Goal: Transaction & Acquisition: Download file/media

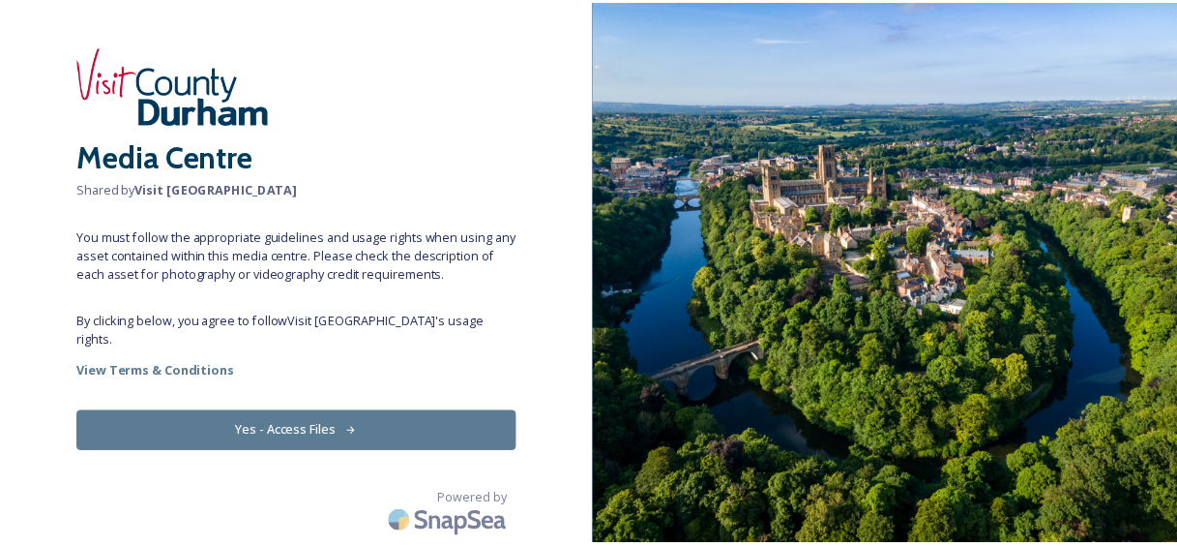
scroll to position [107, 0]
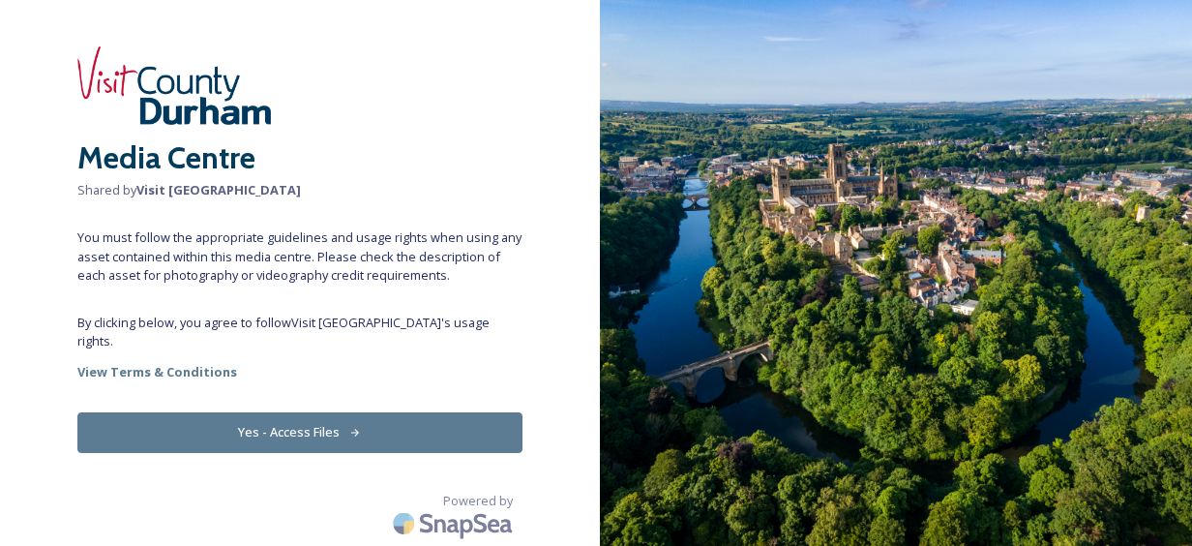
click at [302, 417] on button "Yes - Access Files" at bounding box center [299, 432] width 445 height 40
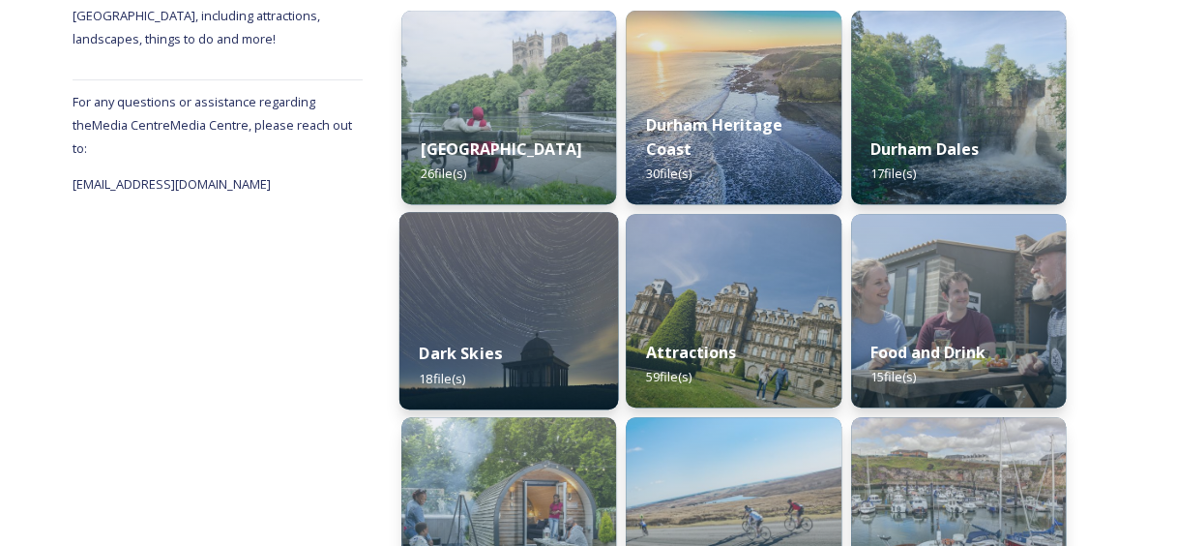
scroll to position [193, 0]
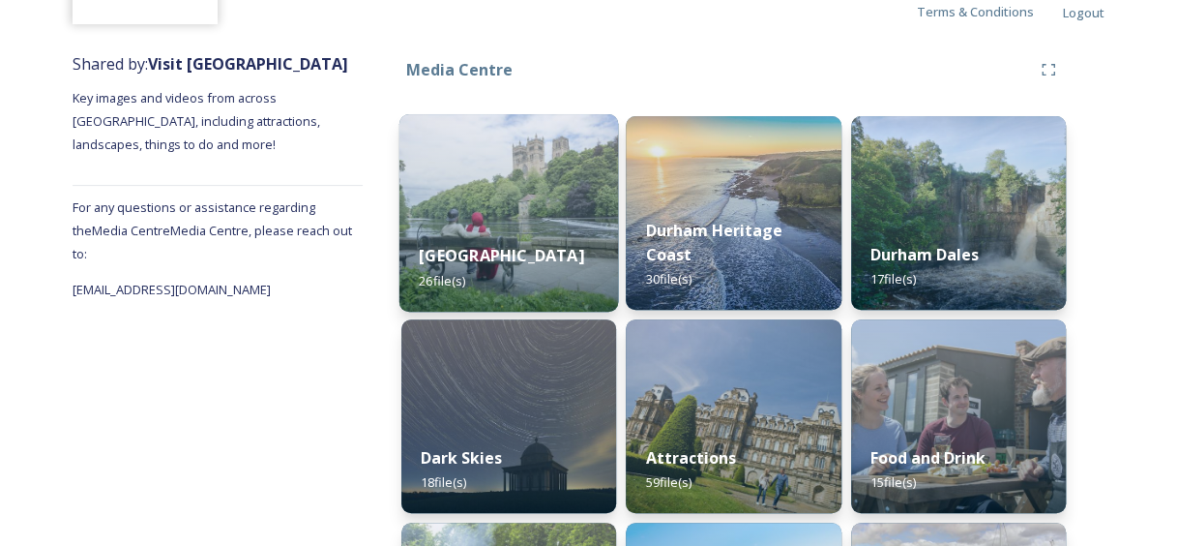
click at [515, 209] on img at bounding box center [509, 212] width 220 height 197
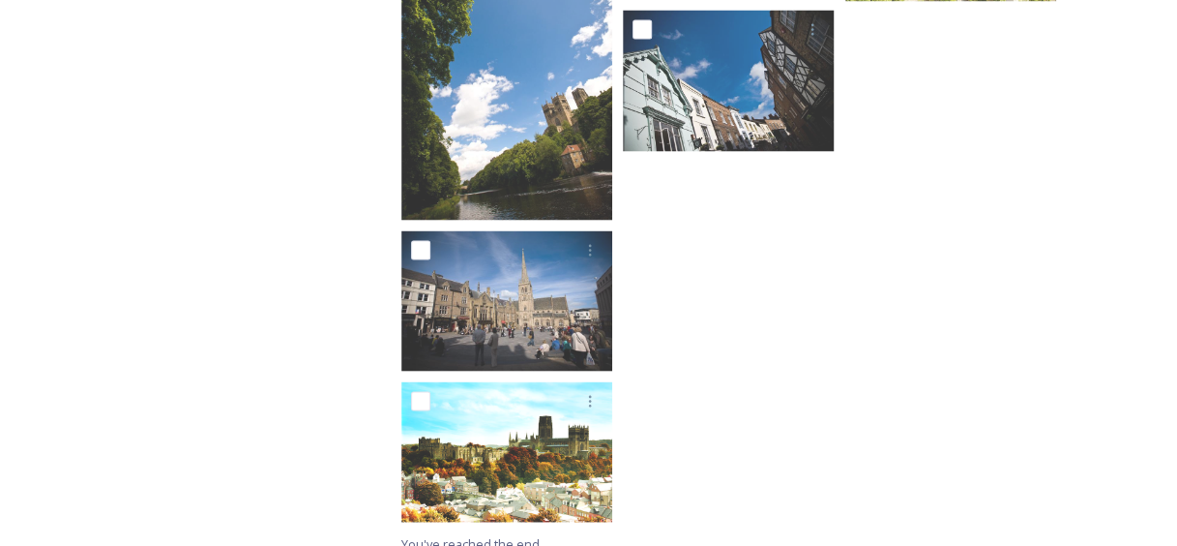
scroll to position [1774, 0]
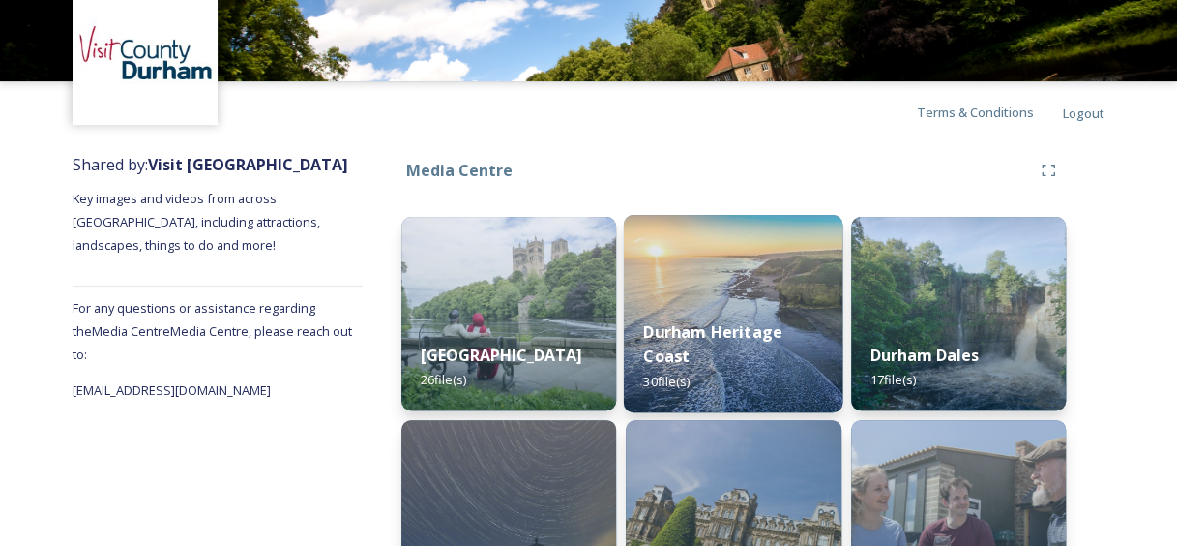
scroll to position [193, 0]
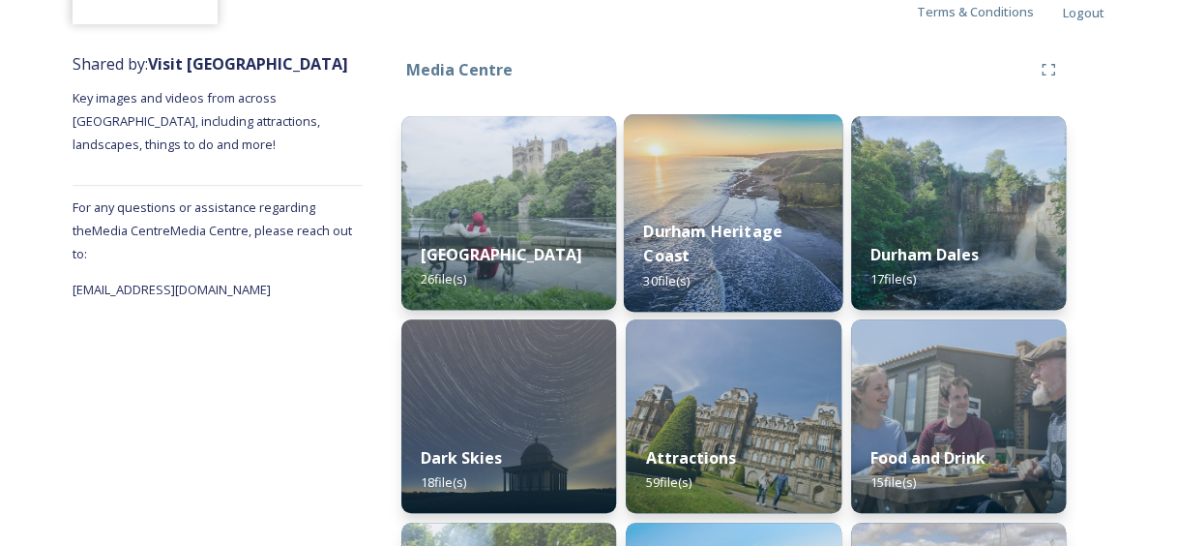
click at [677, 244] on strong "Durham Heritage Coast" at bounding box center [713, 243] width 139 height 46
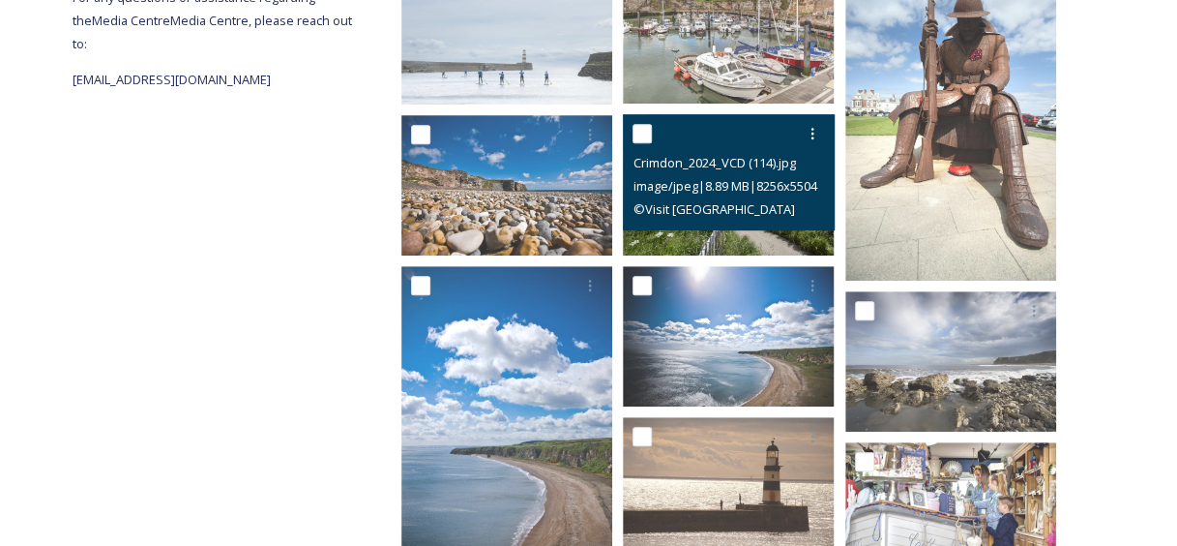
scroll to position [484, 0]
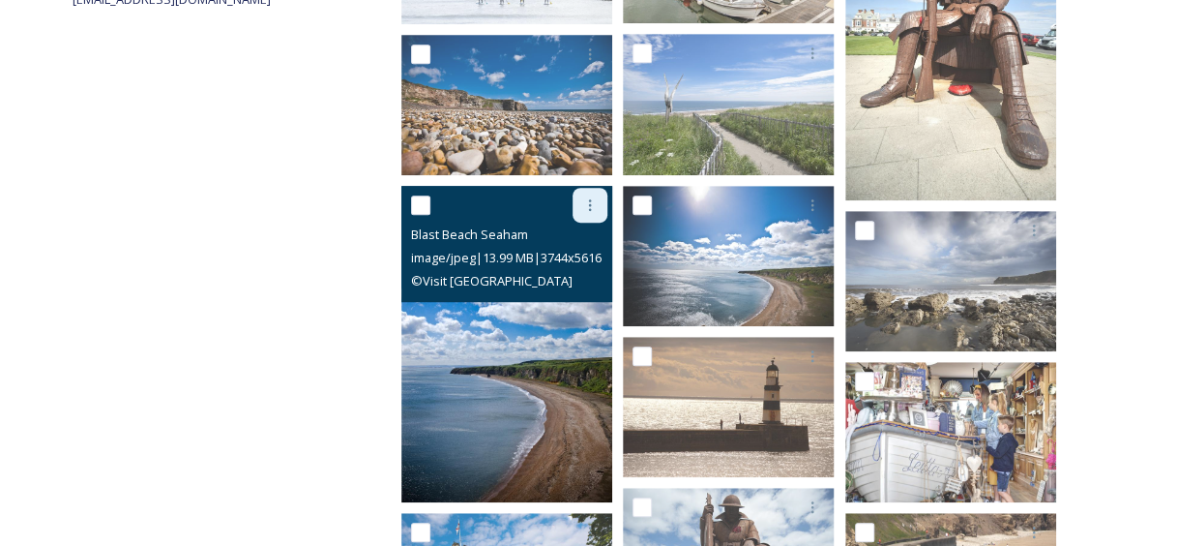
click at [579, 222] on div at bounding box center [590, 205] width 35 height 35
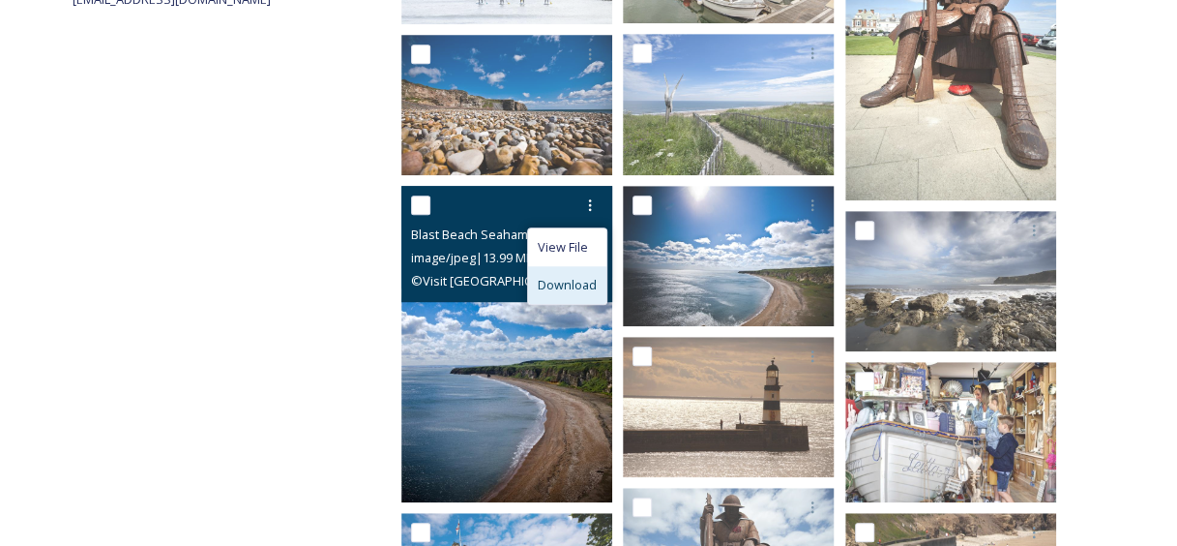
click at [575, 294] on span "Download" at bounding box center [567, 285] width 59 height 18
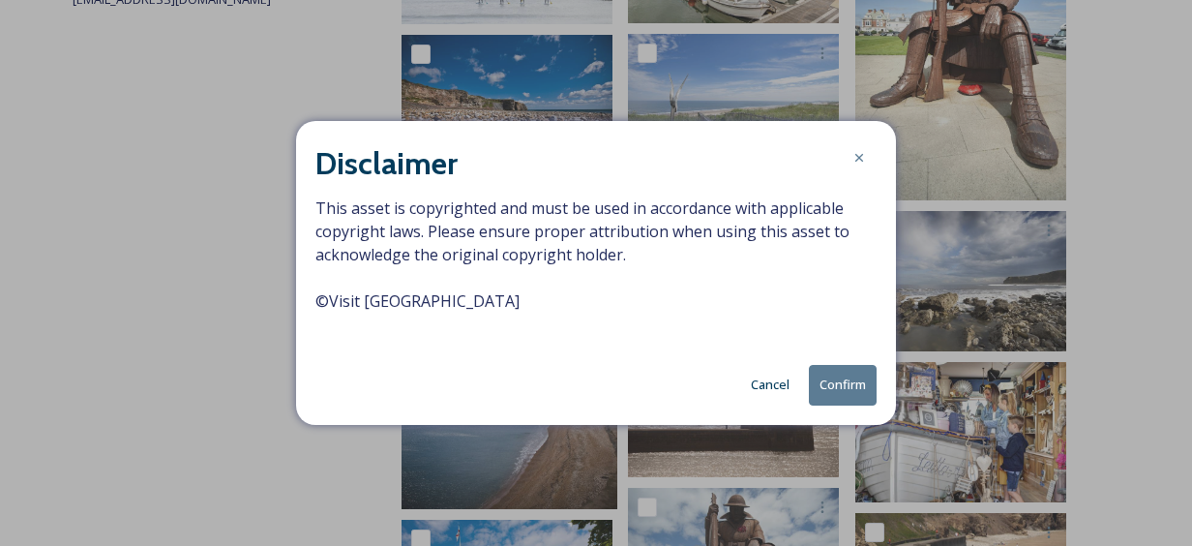
click at [828, 404] on button "Confirm" at bounding box center [843, 385] width 68 height 40
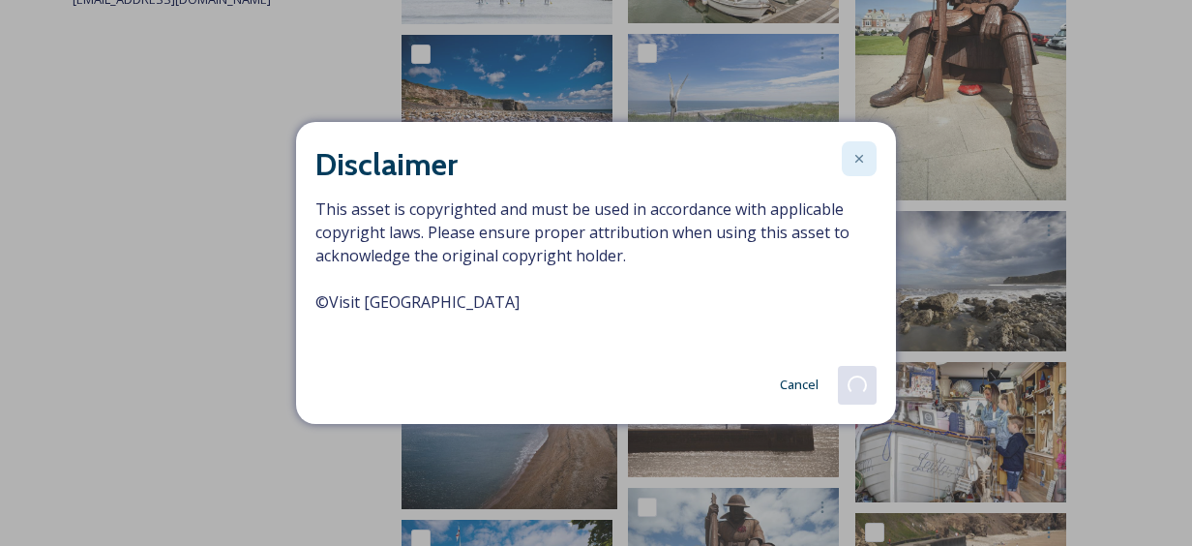
click at [861, 151] on icon at bounding box center [858, 158] width 15 height 15
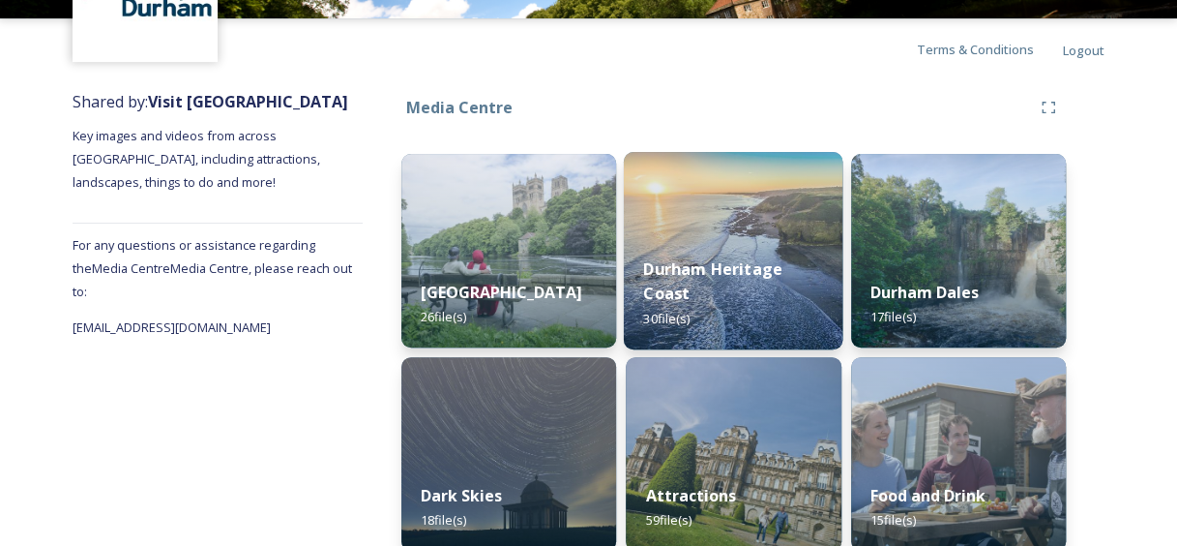
scroll to position [193, 0]
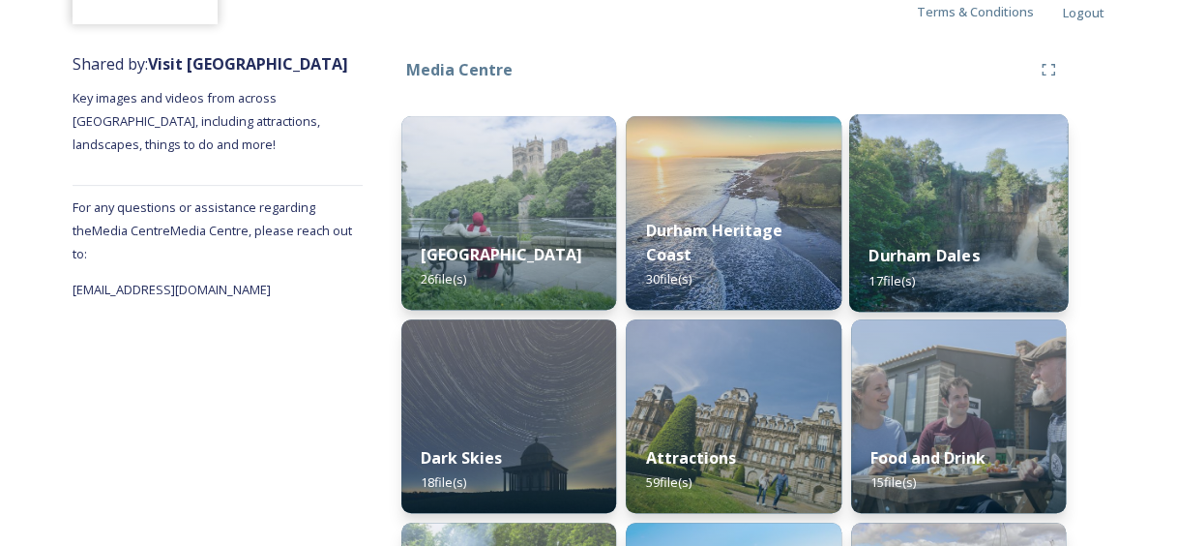
click at [927, 245] on strong "Durham Dales" at bounding box center [924, 255] width 110 height 21
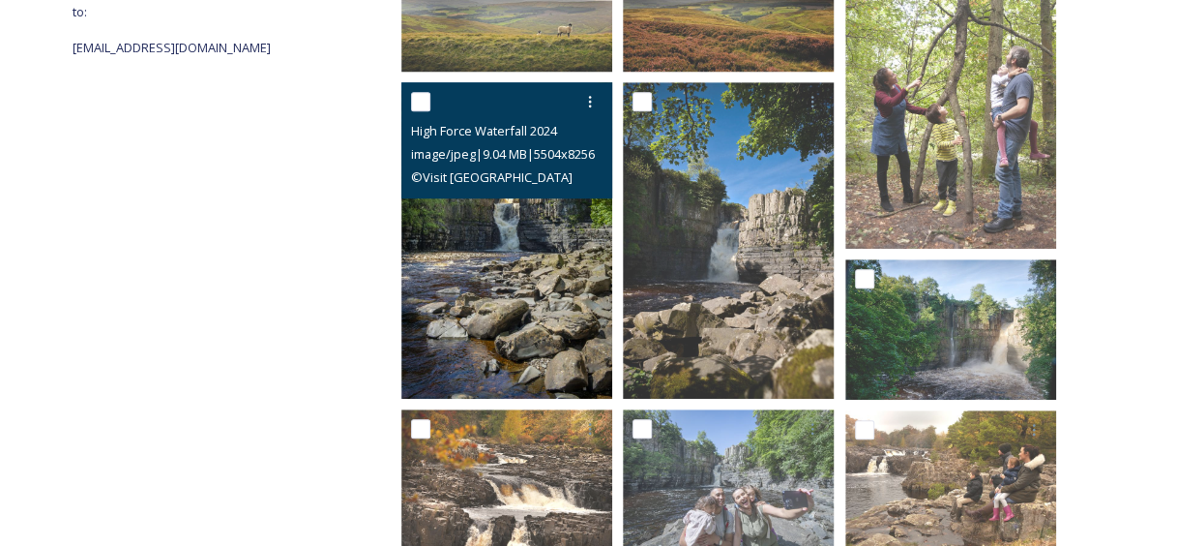
scroll to position [484, 0]
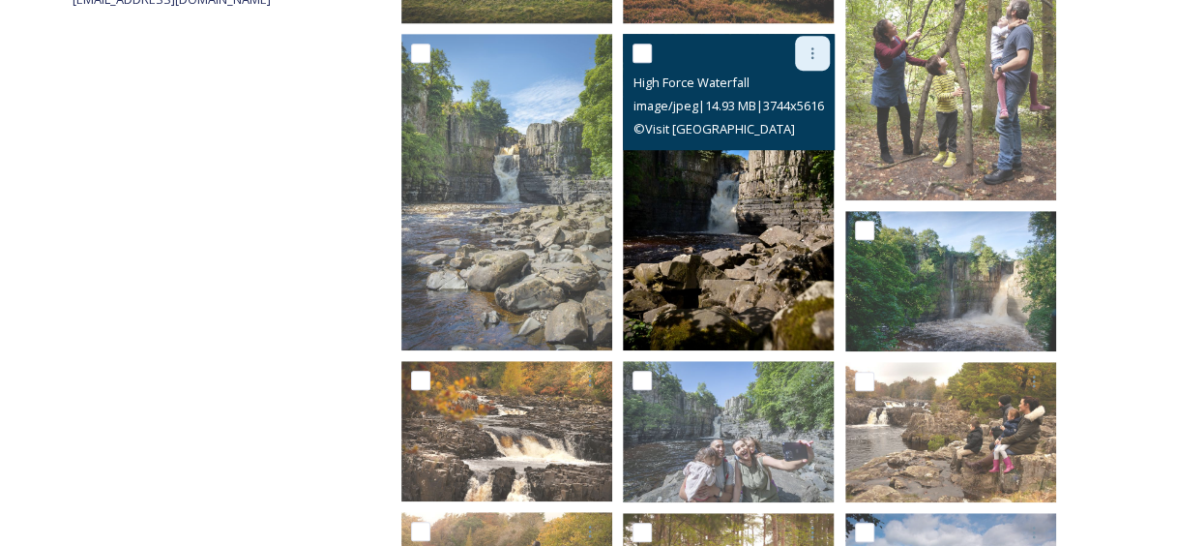
click at [808, 61] on icon at bounding box center [812, 52] width 15 height 15
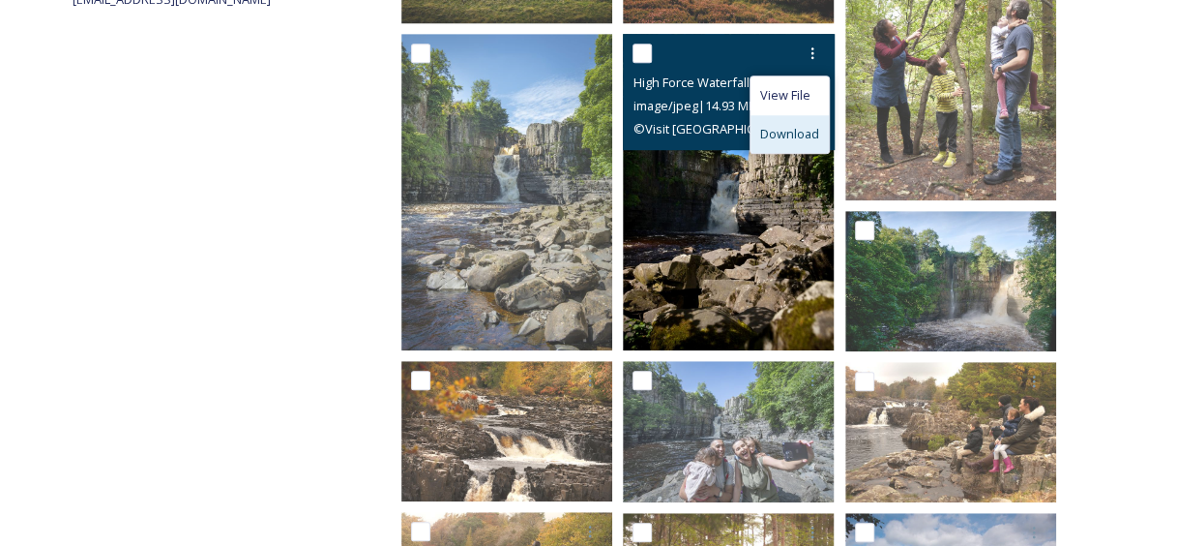
click at [789, 143] on span "Download" at bounding box center [789, 134] width 59 height 18
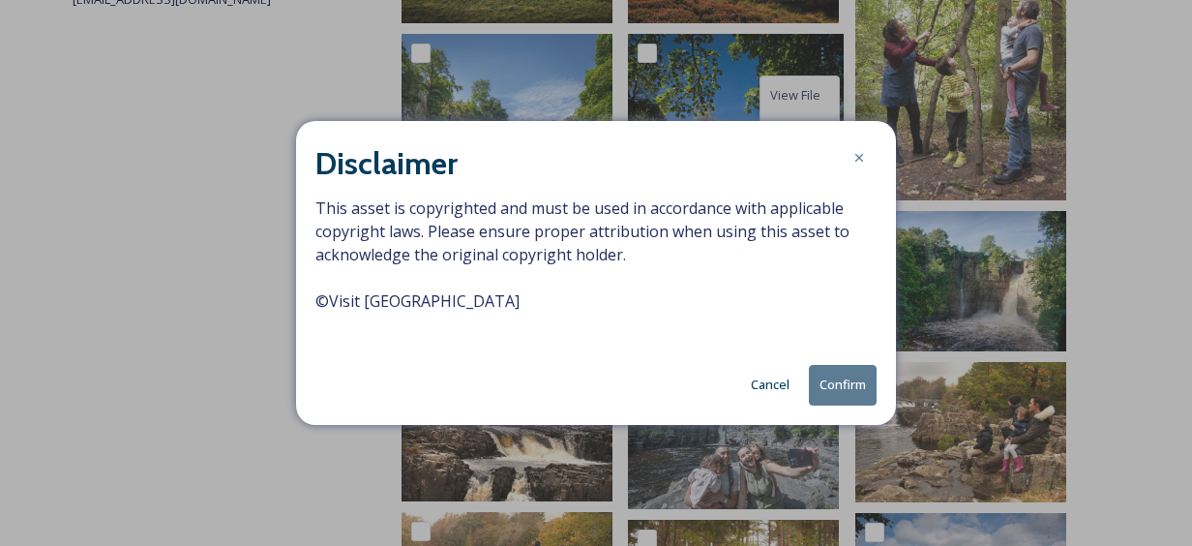
click at [846, 404] on button "Confirm" at bounding box center [843, 385] width 68 height 40
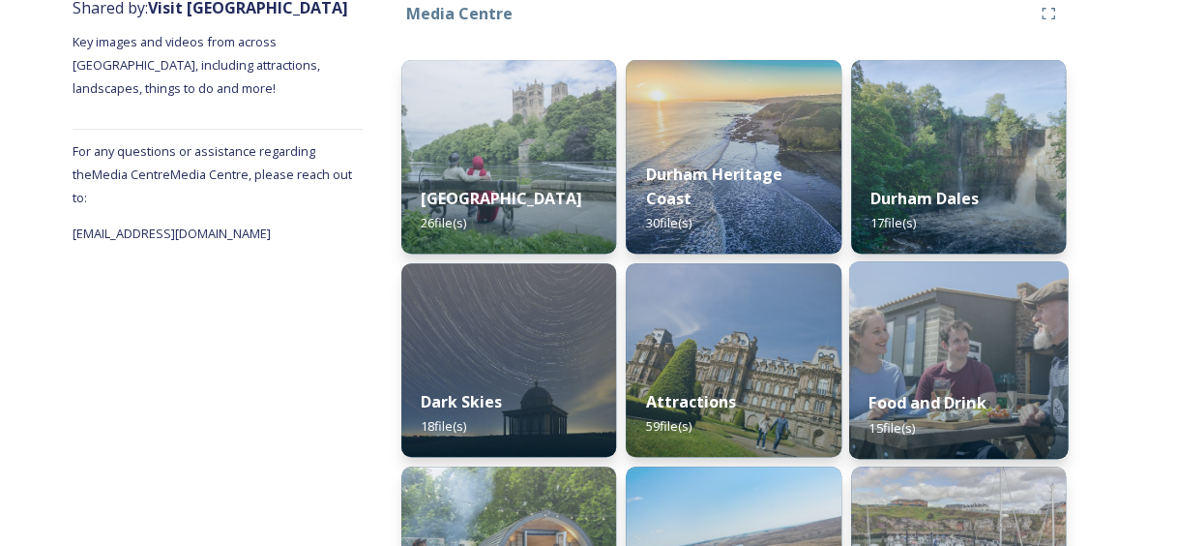
scroll to position [290, 0]
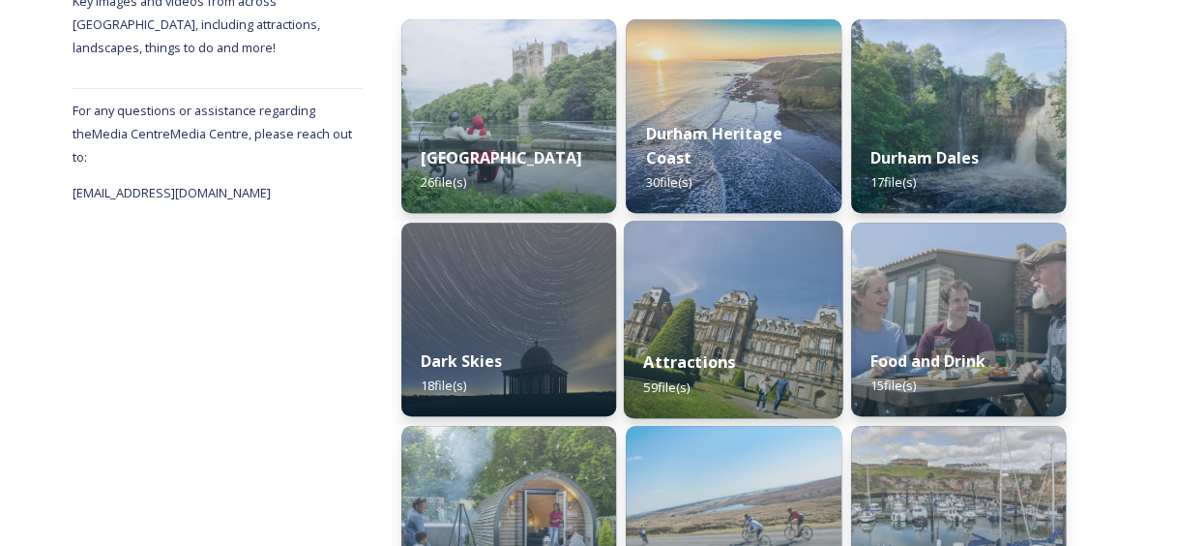
click at [758, 305] on img at bounding box center [734, 319] width 220 height 197
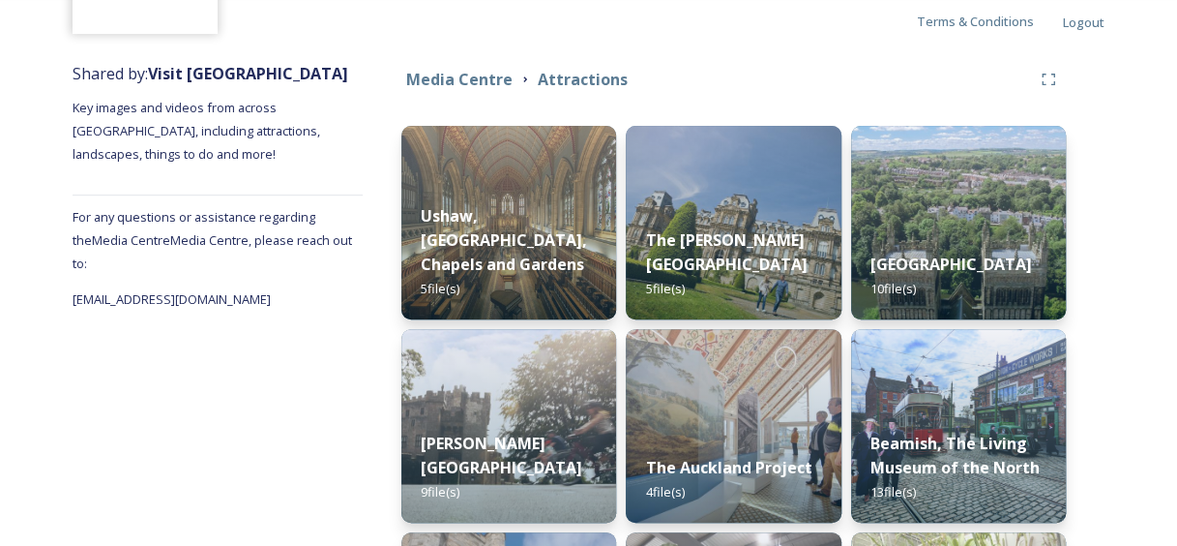
scroll to position [193, 0]
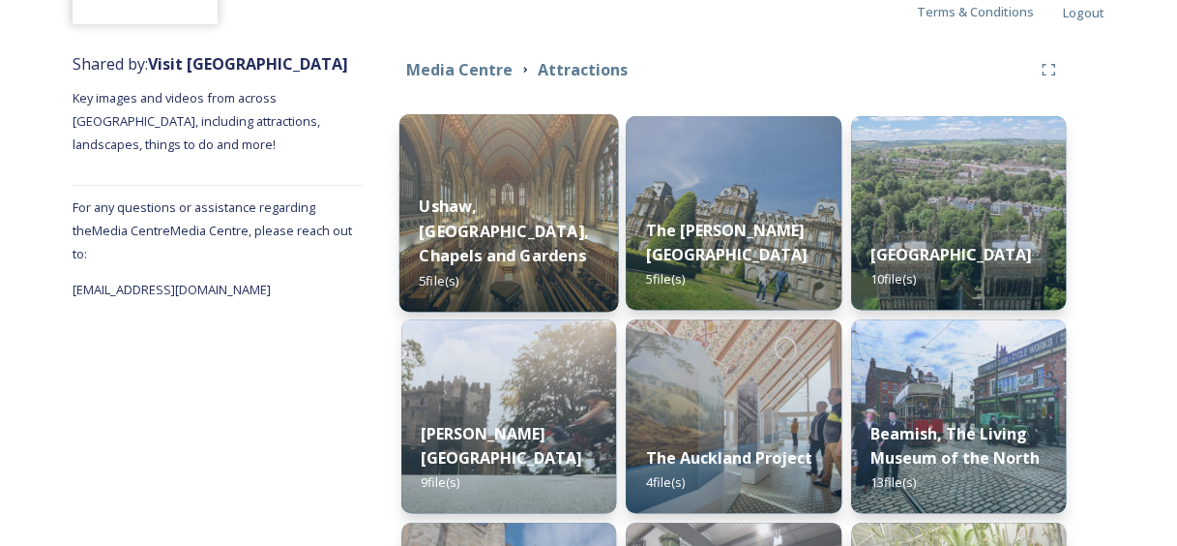
click at [547, 195] on strong "Ushaw, [GEOGRAPHIC_DATA], Chapels and Gardens" at bounding box center [503, 230] width 169 height 71
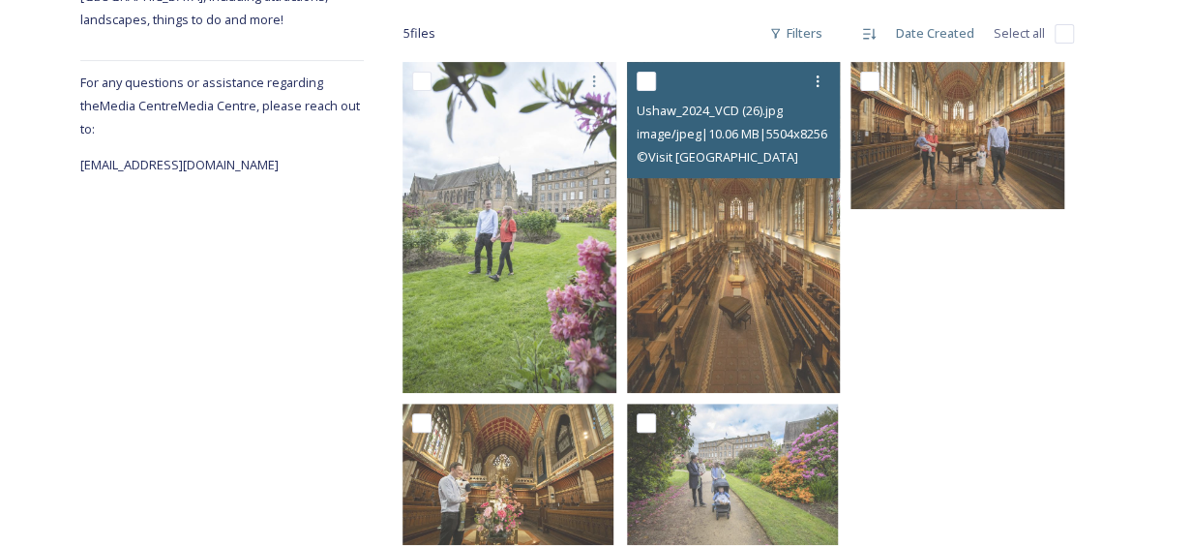
scroll to position [288, 0]
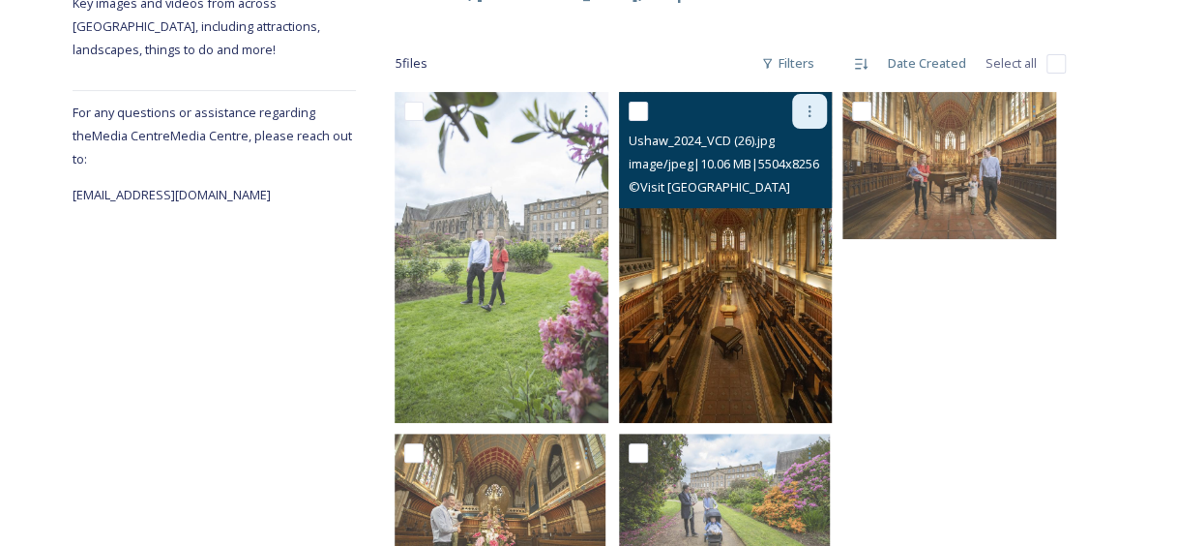
click at [805, 119] on icon at bounding box center [809, 110] width 15 height 15
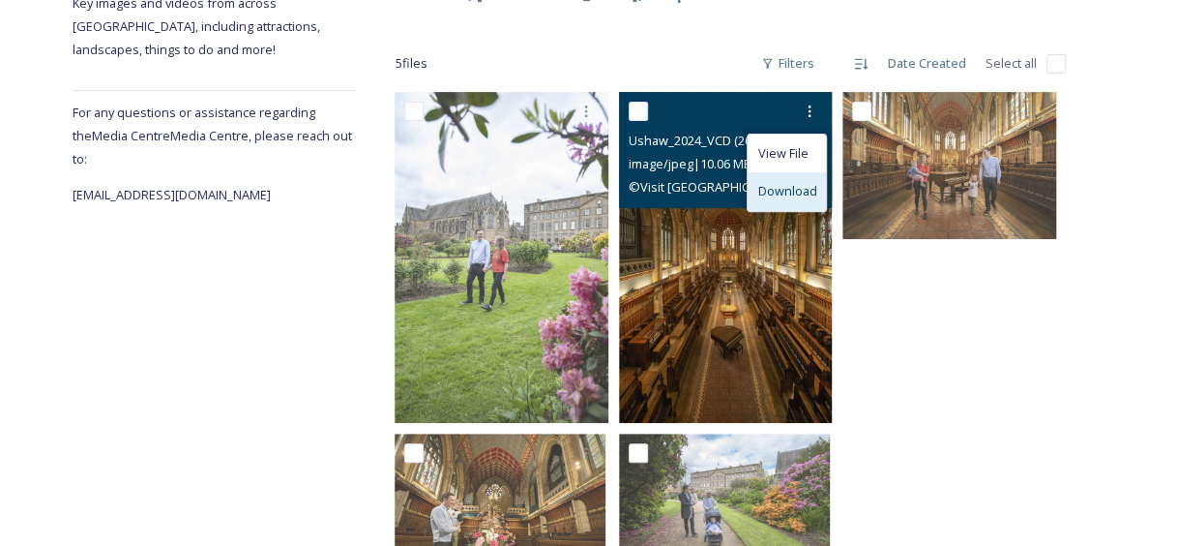
click at [799, 200] on span "Download" at bounding box center [786, 191] width 59 height 18
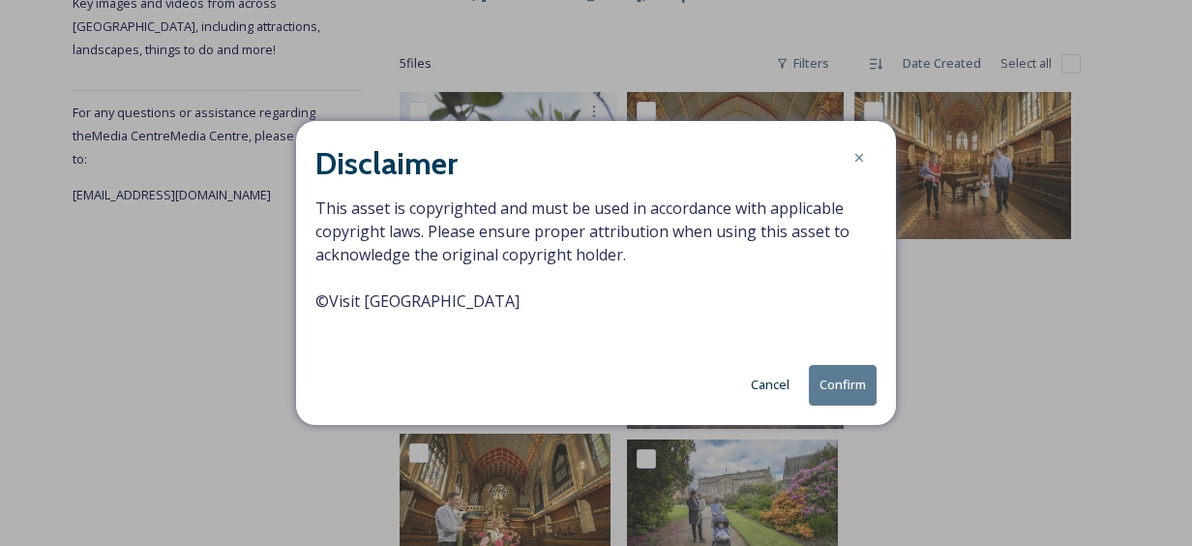
click at [828, 404] on button "Confirm" at bounding box center [843, 385] width 68 height 40
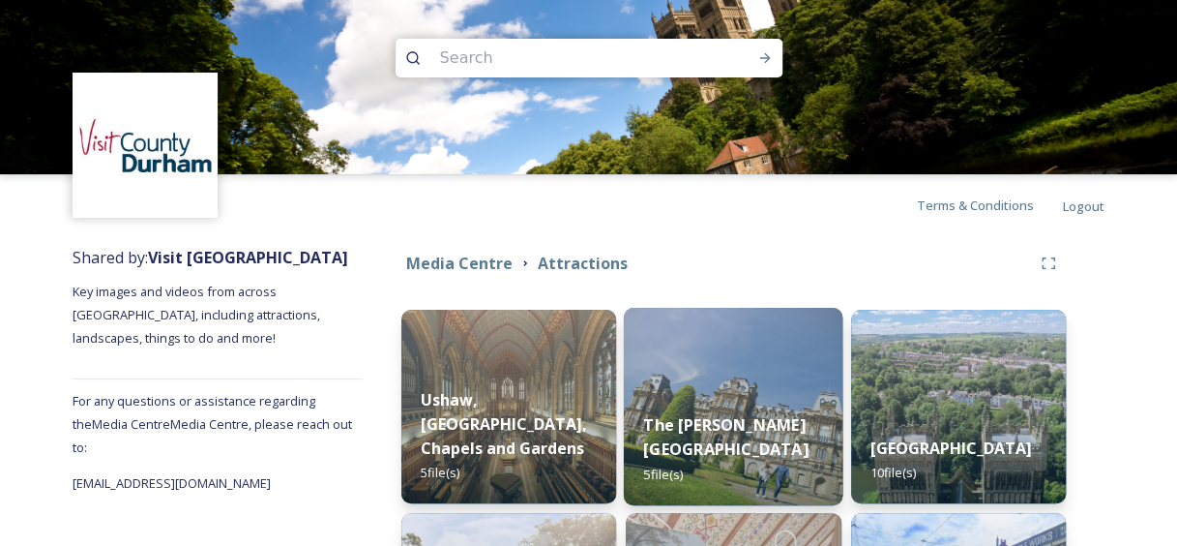
click at [715, 413] on strong "The [PERSON_NAME][GEOGRAPHIC_DATA]" at bounding box center [726, 436] width 164 height 46
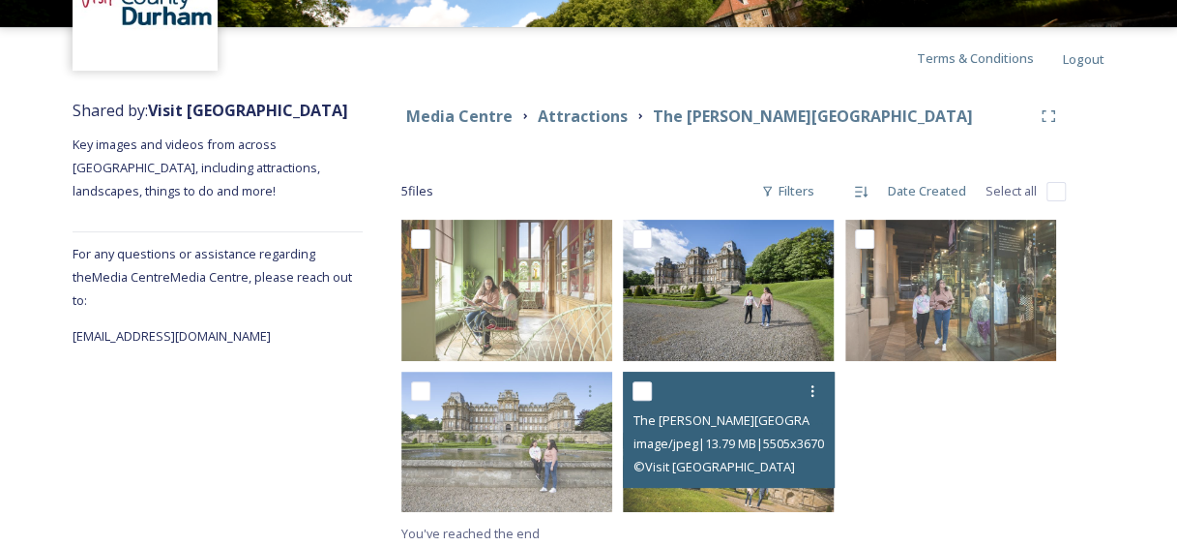
scroll to position [172, 0]
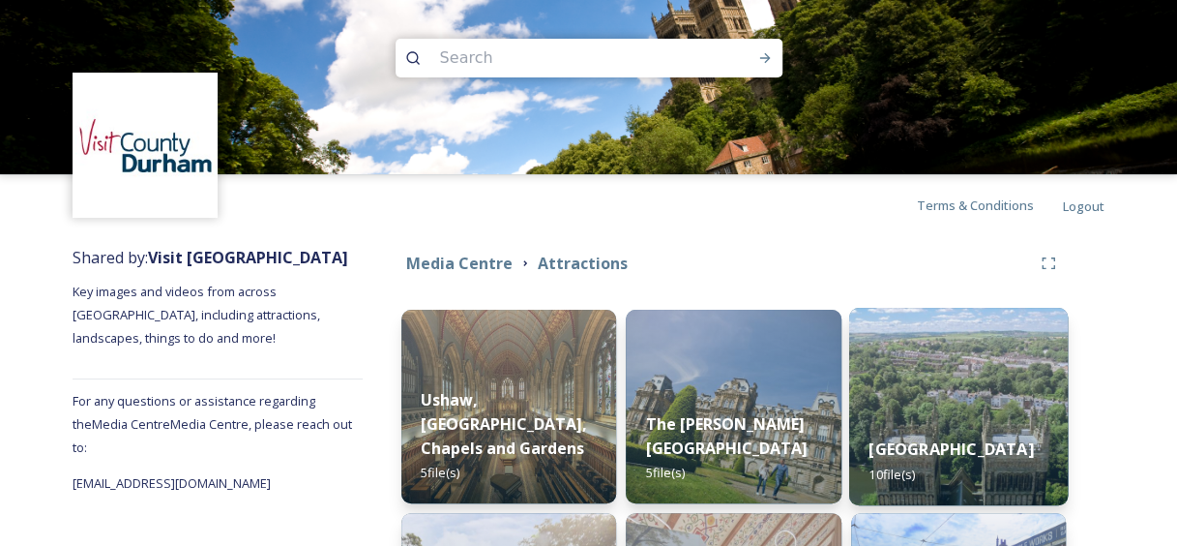
click at [964, 462] on div "Durham Cathedral 10 file(s)" at bounding box center [958, 461] width 220 height 88
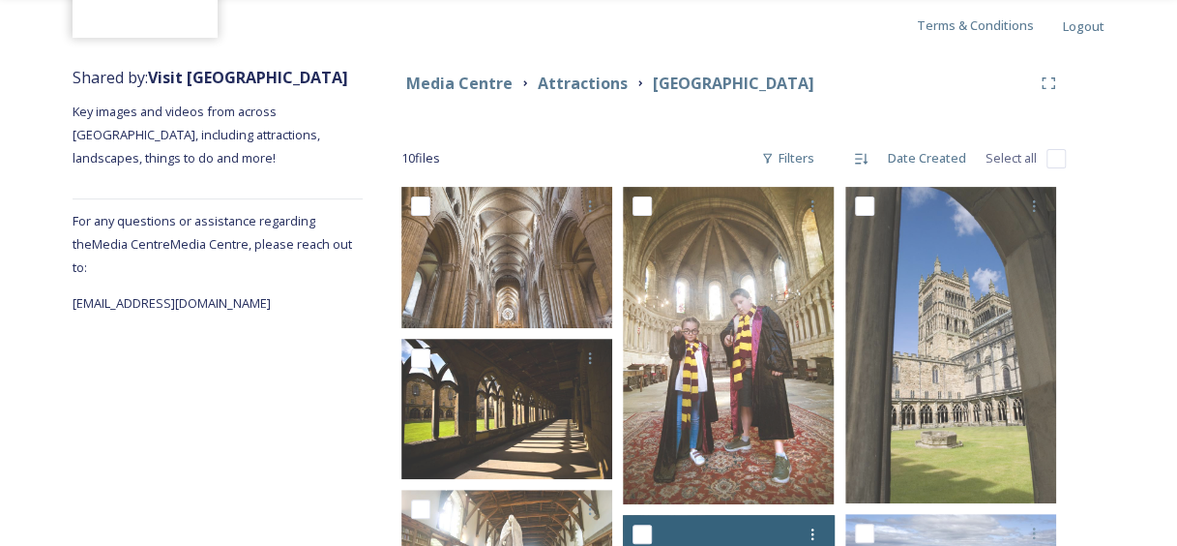
scroll to position [387, 0]
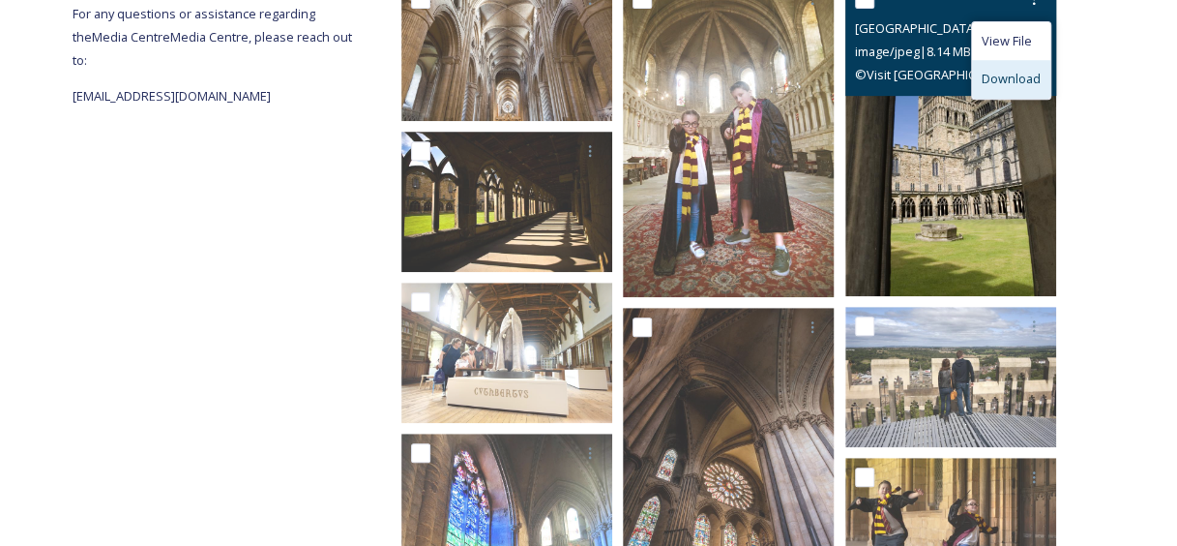
click at [1014, 88] on span "Download" at bounding box center [1011, 79] width 59 height 18
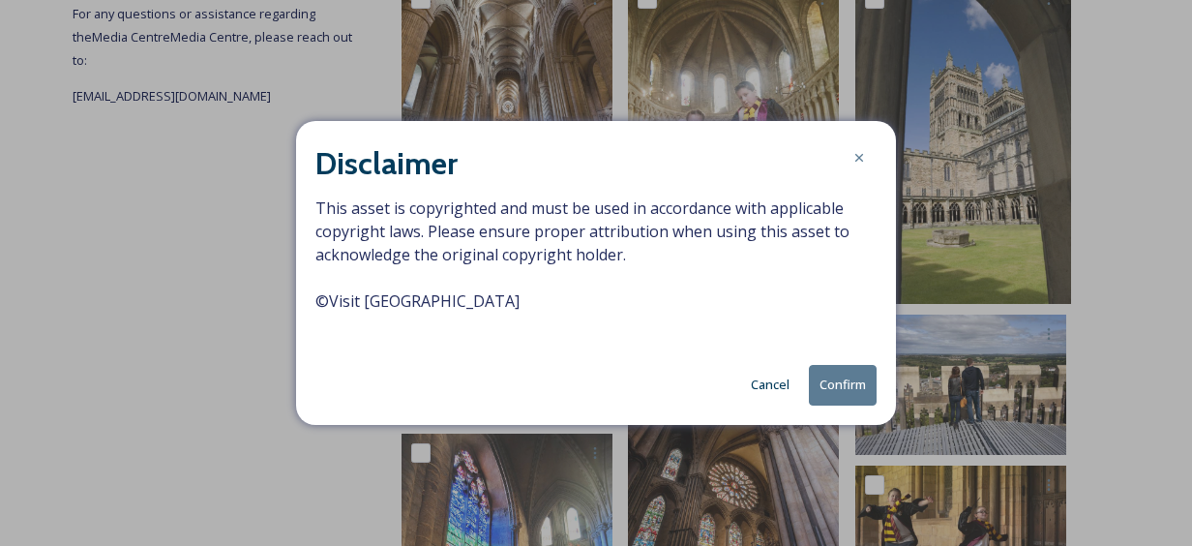
click at [838, 404] on button "Confirm" at bounding box center [843, 385] width 68 height 40
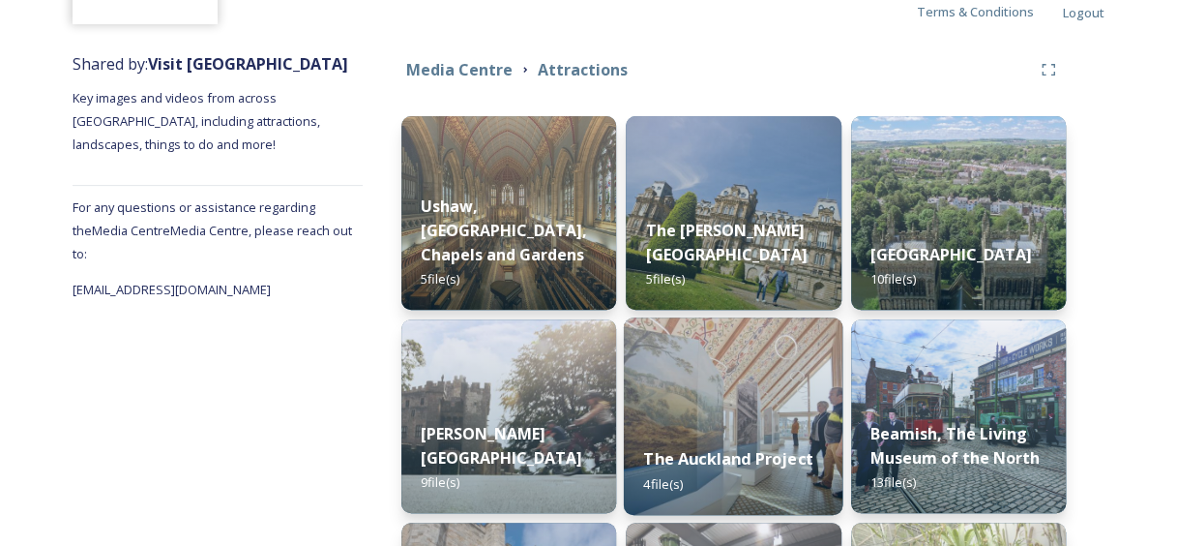
scroll to position [470, 0]
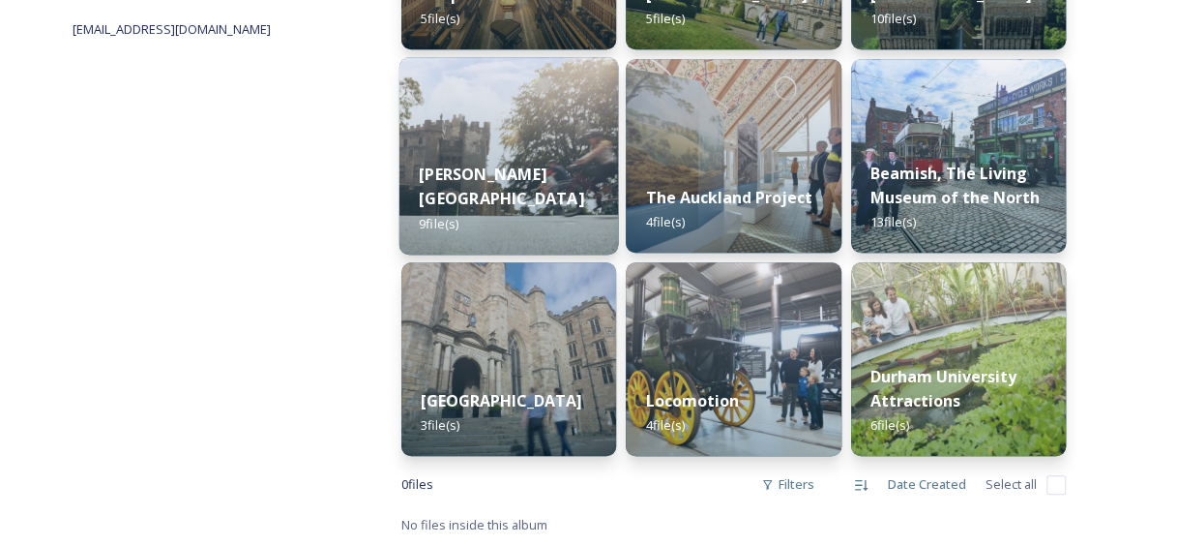
click at [538, 171] on div "[PERSON_NAME] Castle 9 file(s)" at bounding box center [509, 198] width 220 height 112
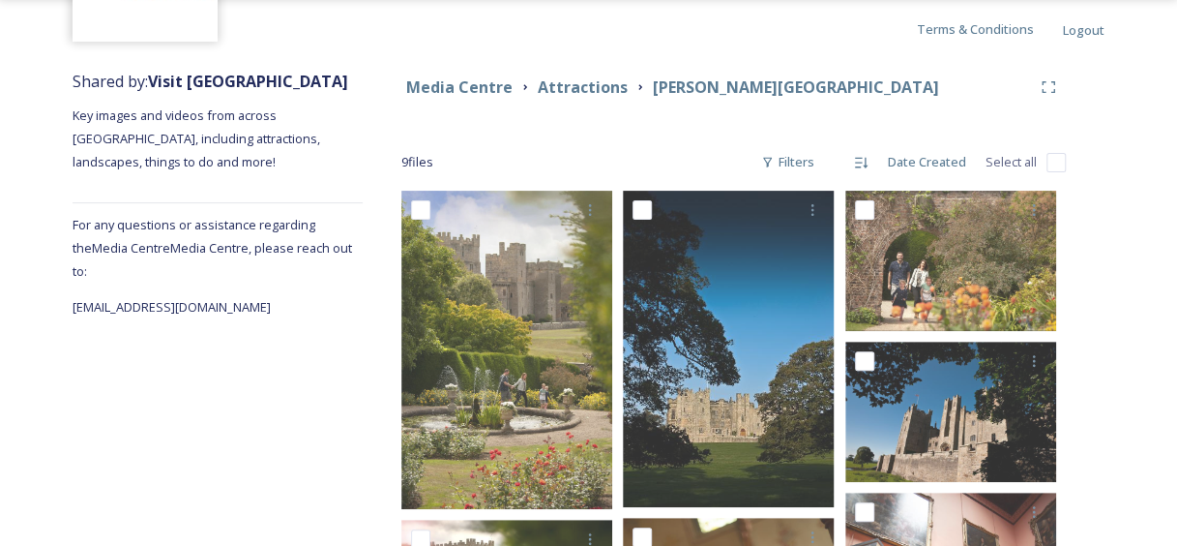
scroll to position [175, 0]
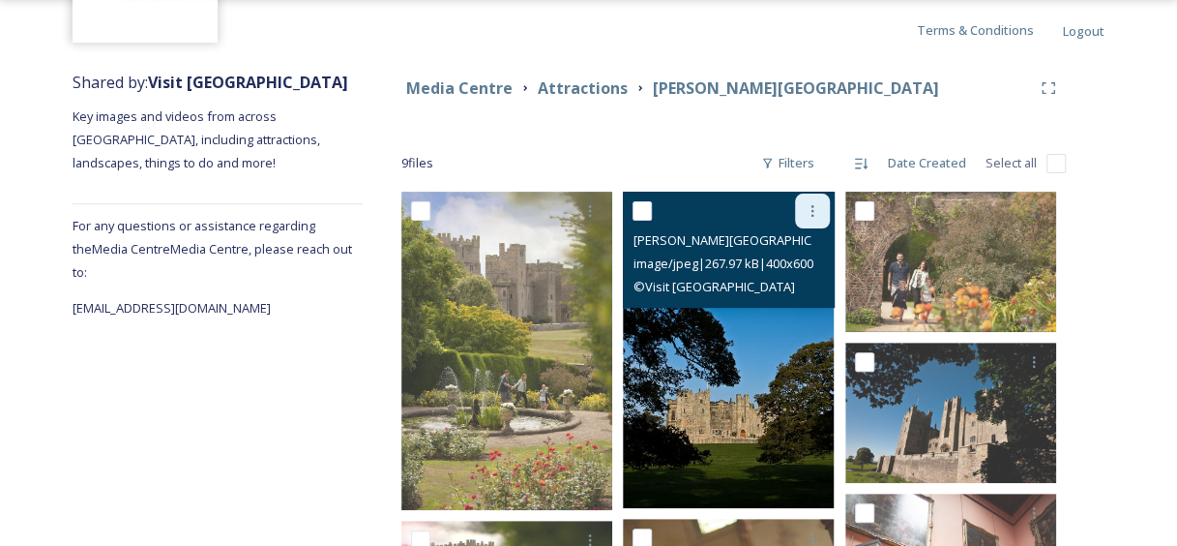
click at [807, 213] on icon at bounding box center [812, 210] width 15 height 15
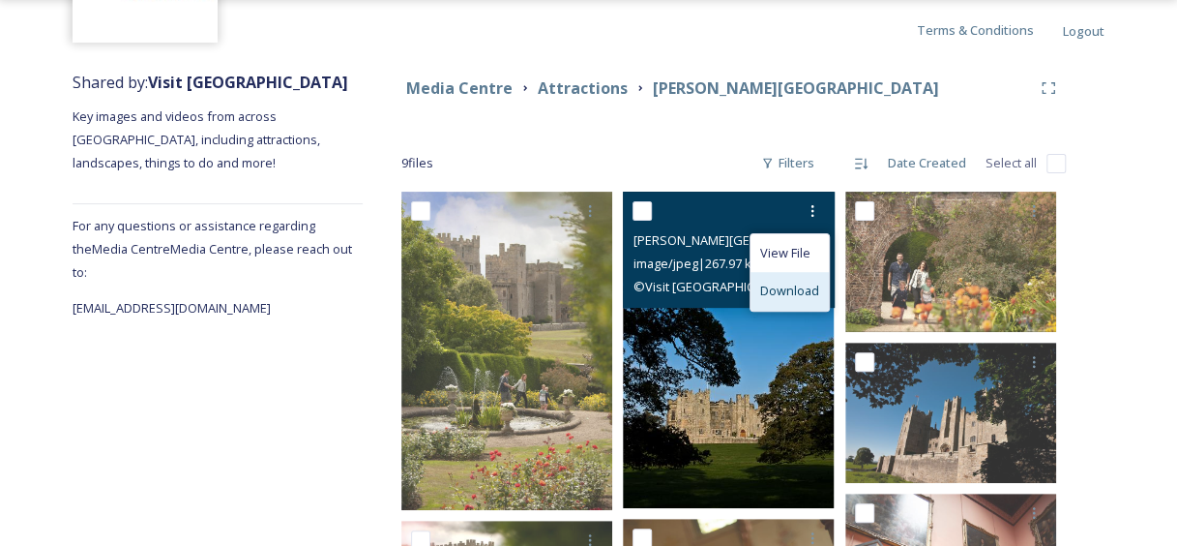
click at [798, 300] on span "Download" at bounding box center [789, 290] width 59 height 18
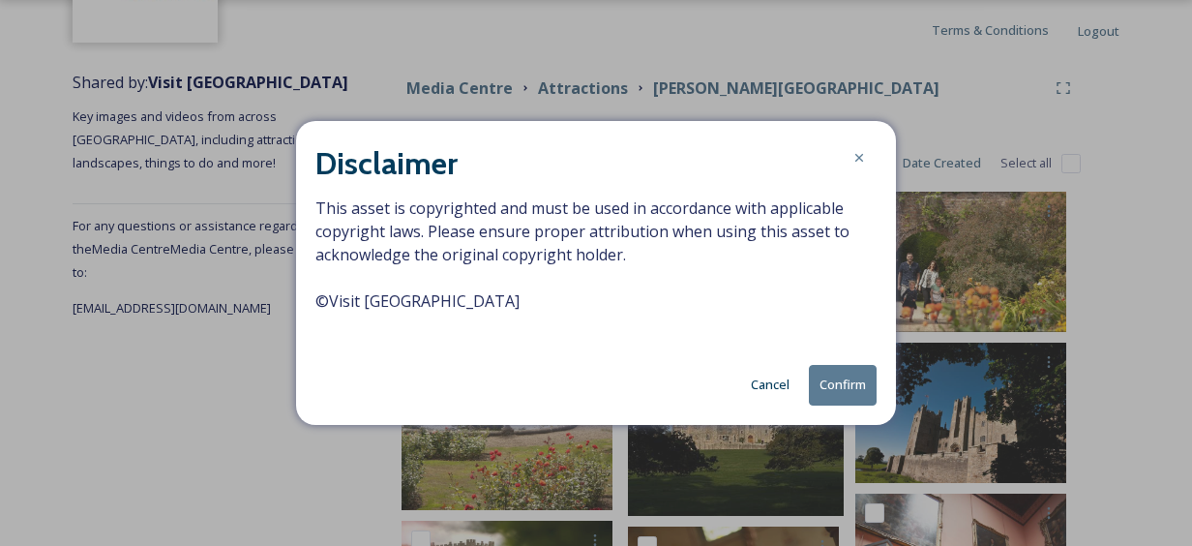
click at [834, 404] on button "Confirm" at bounding box center [843, 385] width 68 height 40
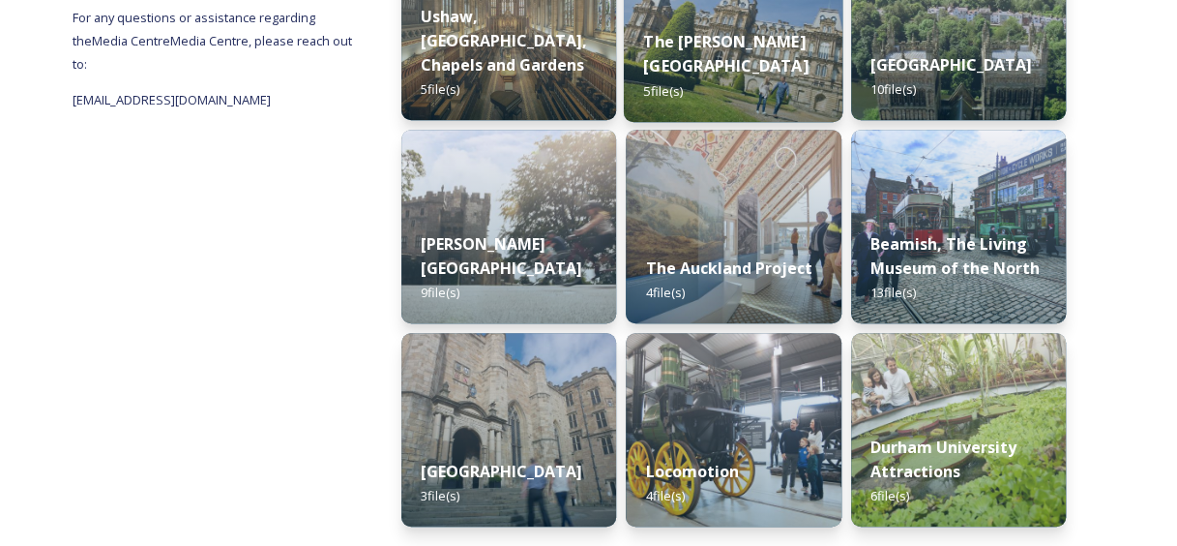
scroll to position [387, 0]
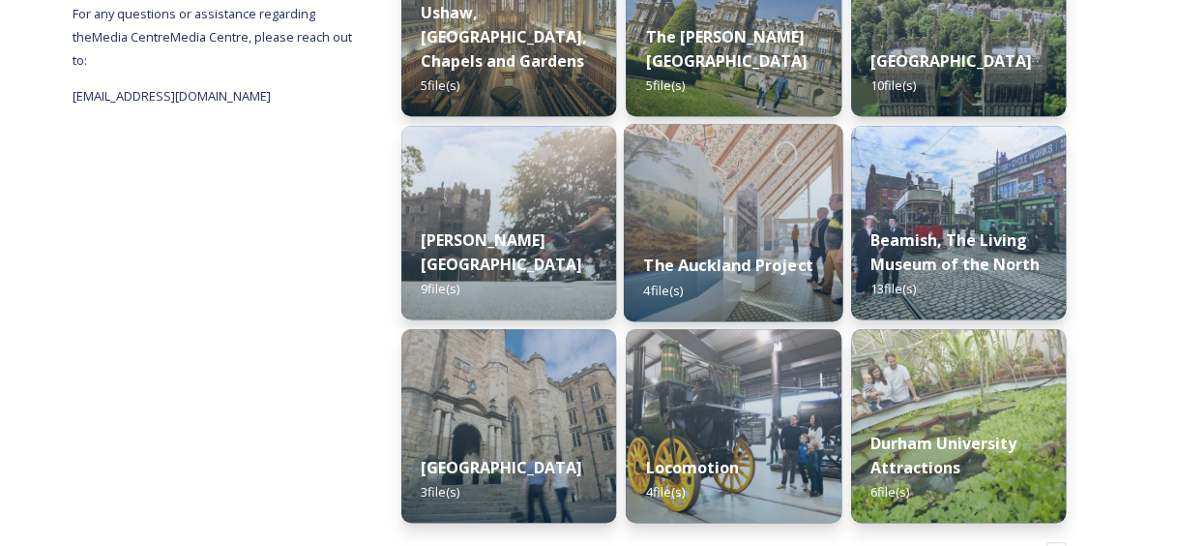
click at [725, 275] on div "The Auckland Project 4 file(s)" at bounding box center [734, 277] width 220 height 88
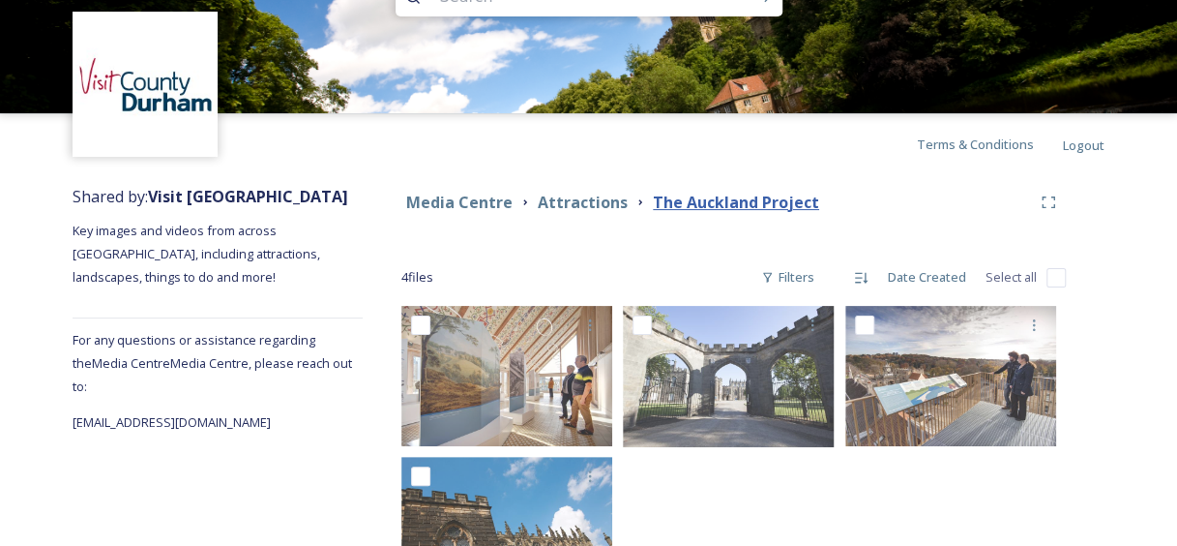
scroll to position [171, 0]
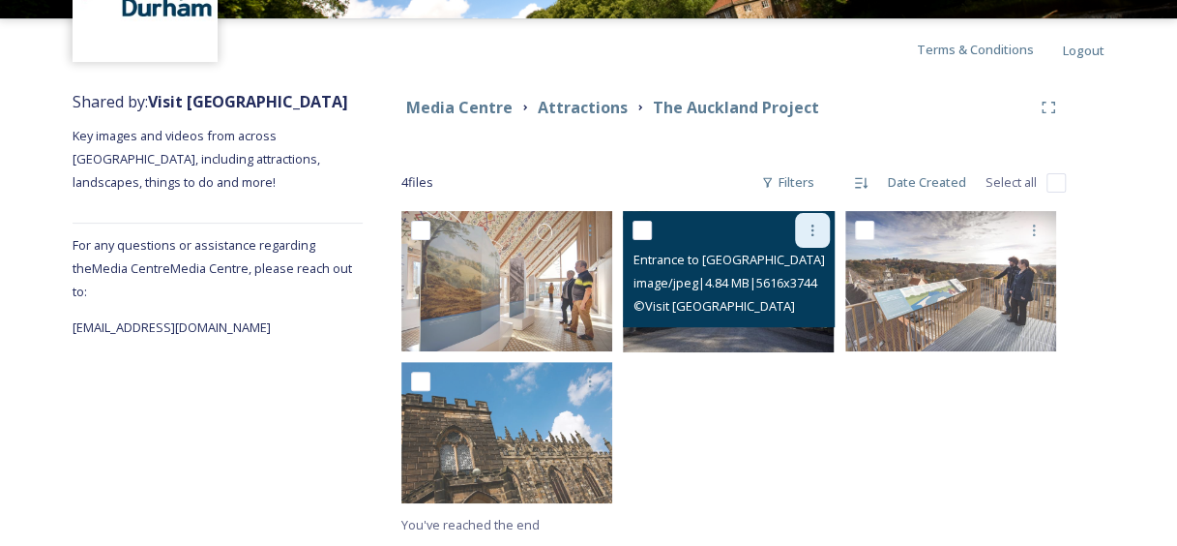
click at [810, 228] on icon at bounding box center [812, 229] width 15 height 15
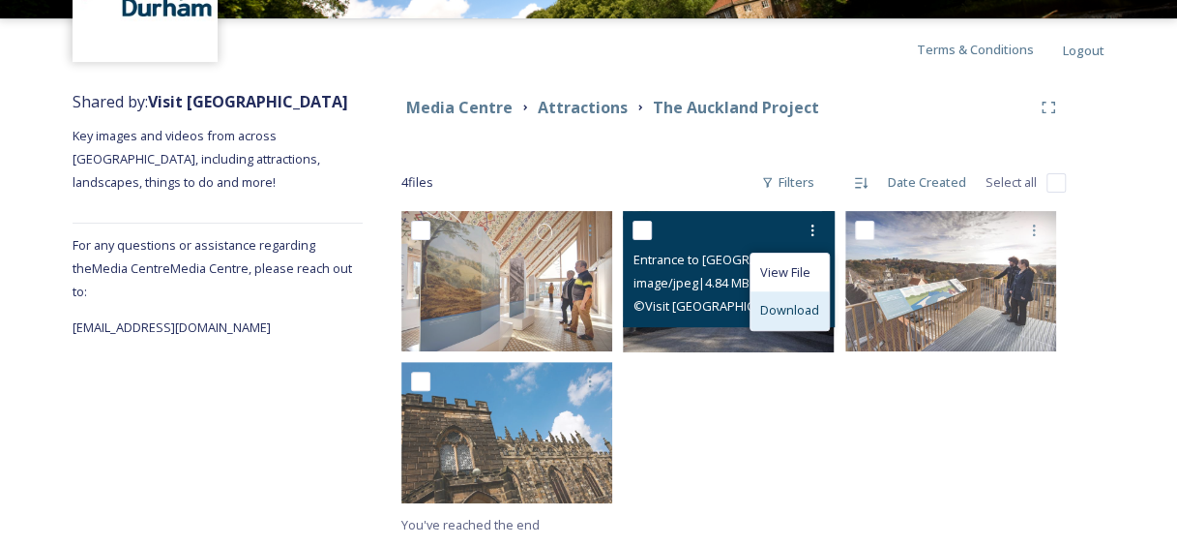
click at [805, 310] on span "Download" at bounding box center [789, 310] width 59 height 18
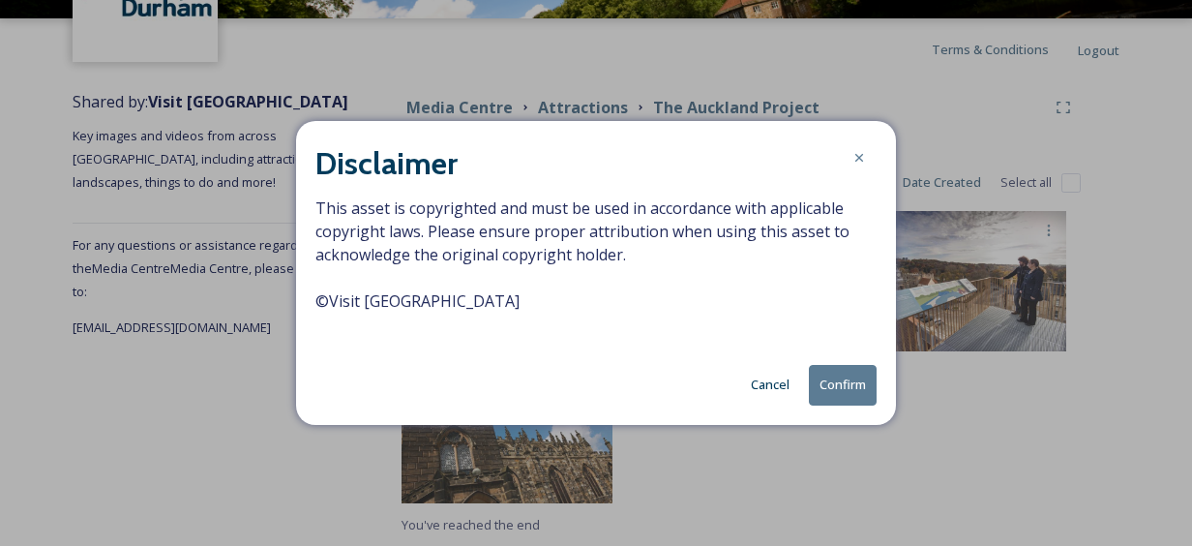
click at [857, 404] on button "Confirm" at bounding box center [843, 385] width 68 height 40
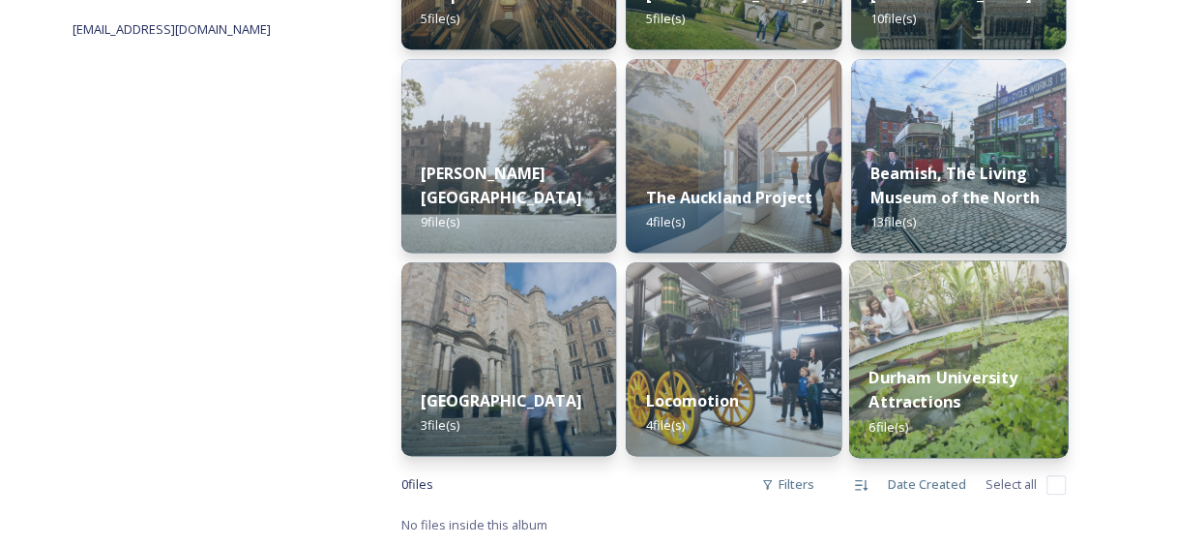
scroll to position [470, 0]
click at [891, 366] on strong "Durham University Attractions" at bounding box center [943, 389] width 149 height 46
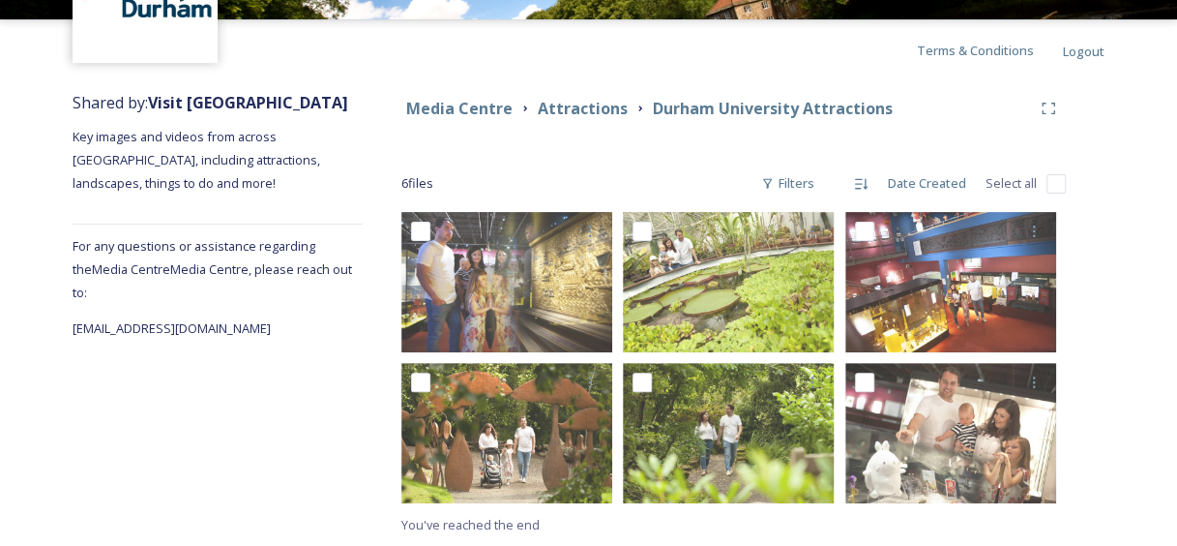
scroll to position [171, 0]
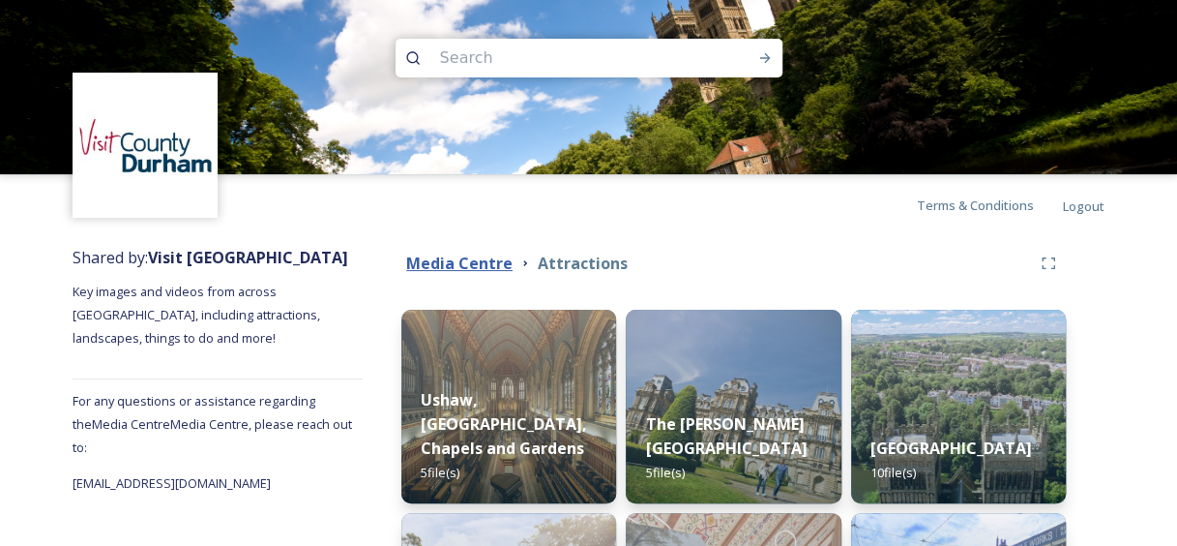
click at [463, 266] on strong "Media Centre" at bounding box center [459, 262] width 106 height 21
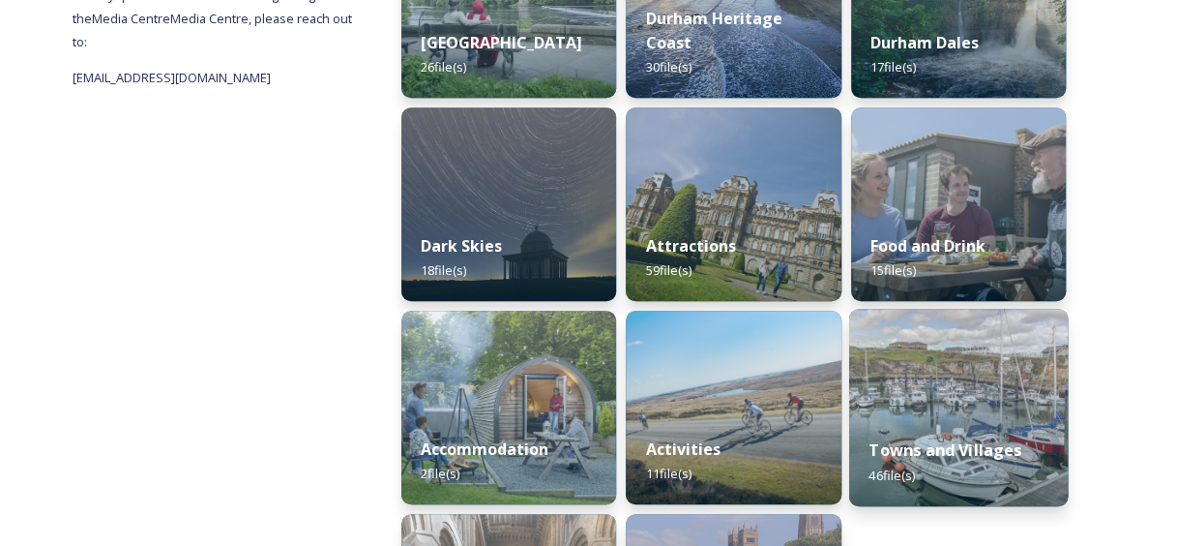
scroll to position [398, 0]
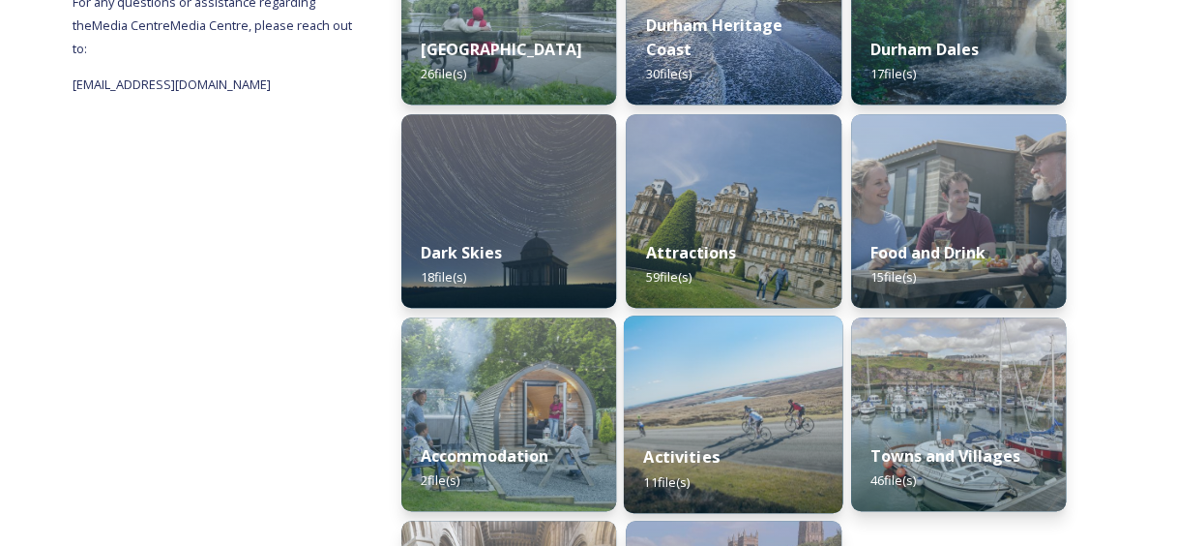
click at [703, 472] on div "Activities 11 file(s)" at bounding box center [734, 469] width 220 height 88
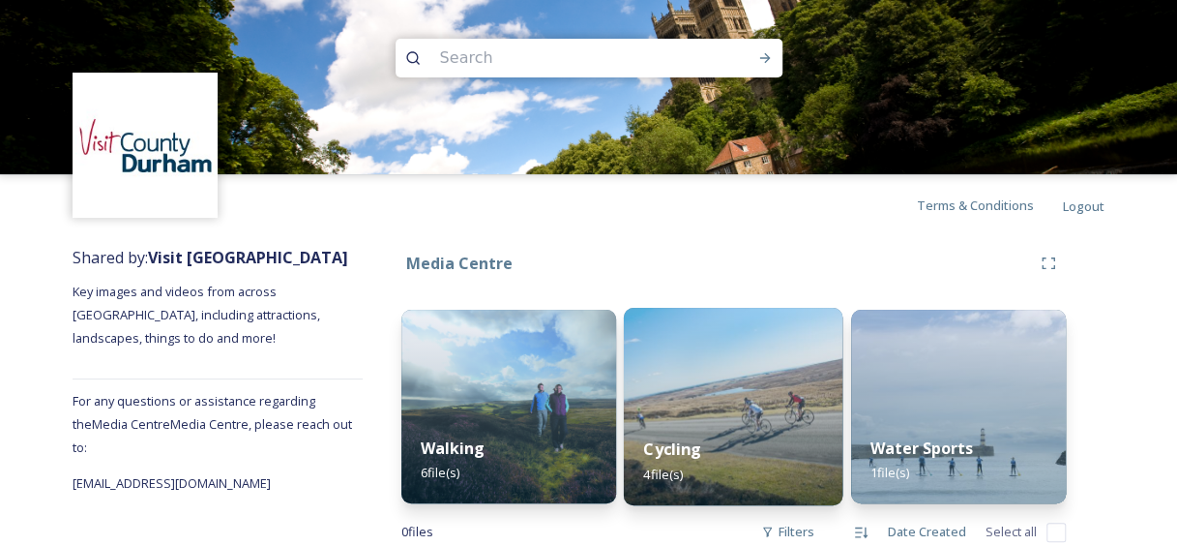
scroll to position [64, 0]
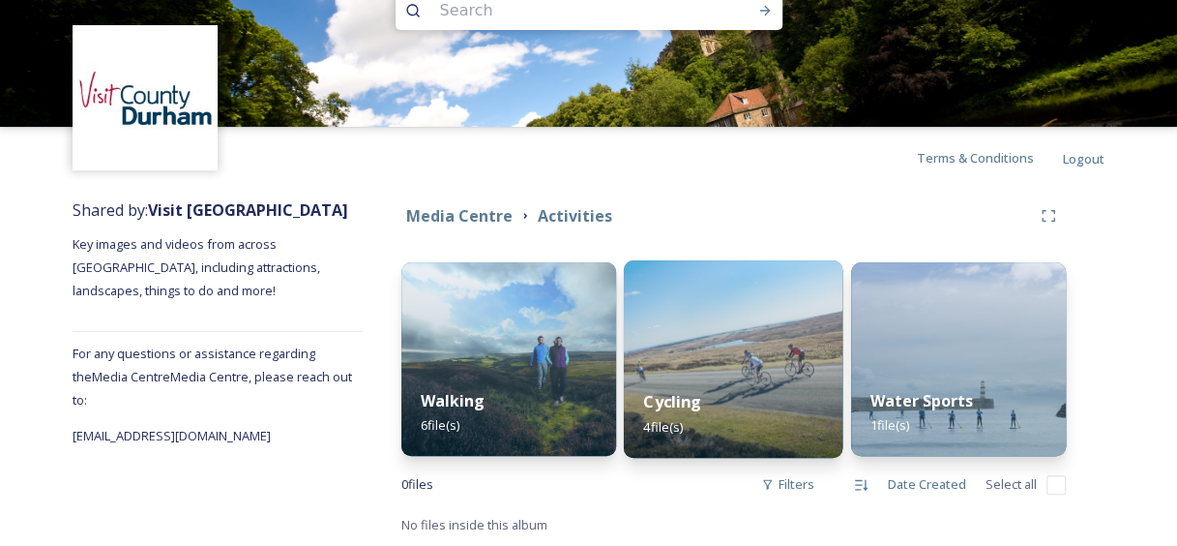
click at [767, 343] on img at bounding box center [734, 358] width 220 height 197
